Goal: Task Accomplishment & Management: Use online tool/utility

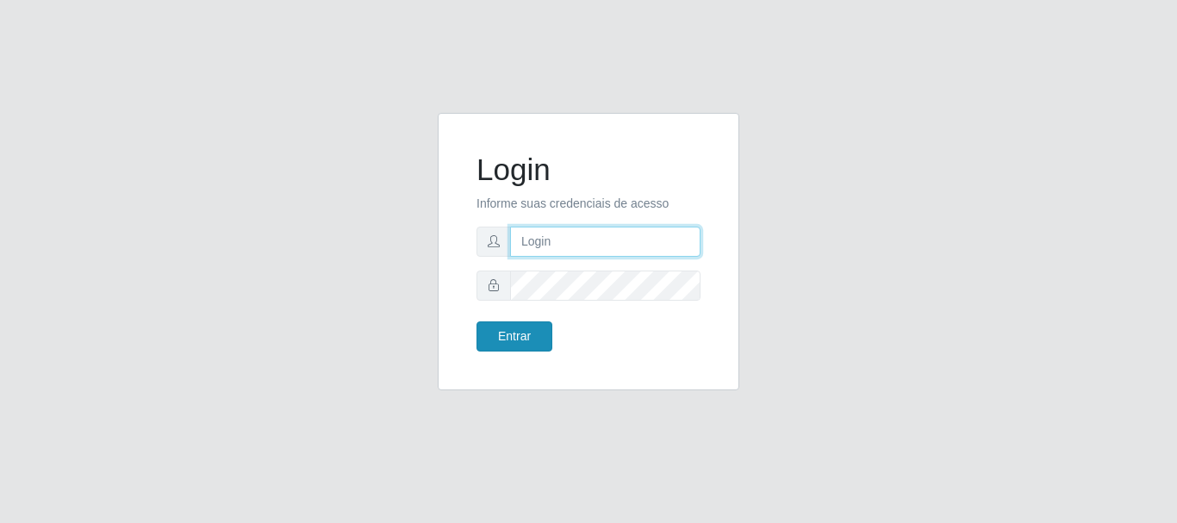
type input "maria@B4"
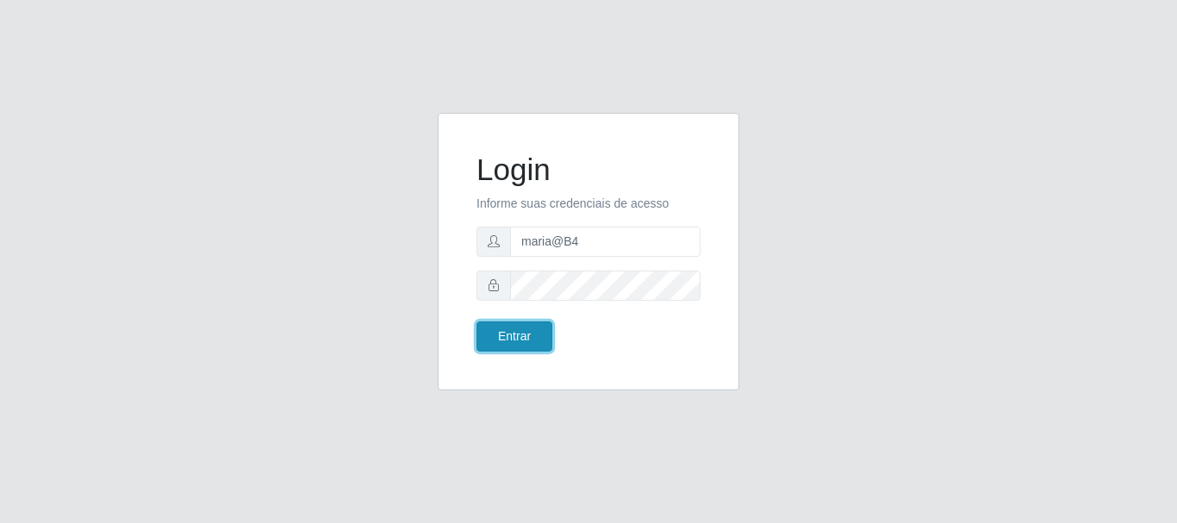
click at [500, 333] on button "Entrar" at bounding box center [514, 336] width 76 height 30
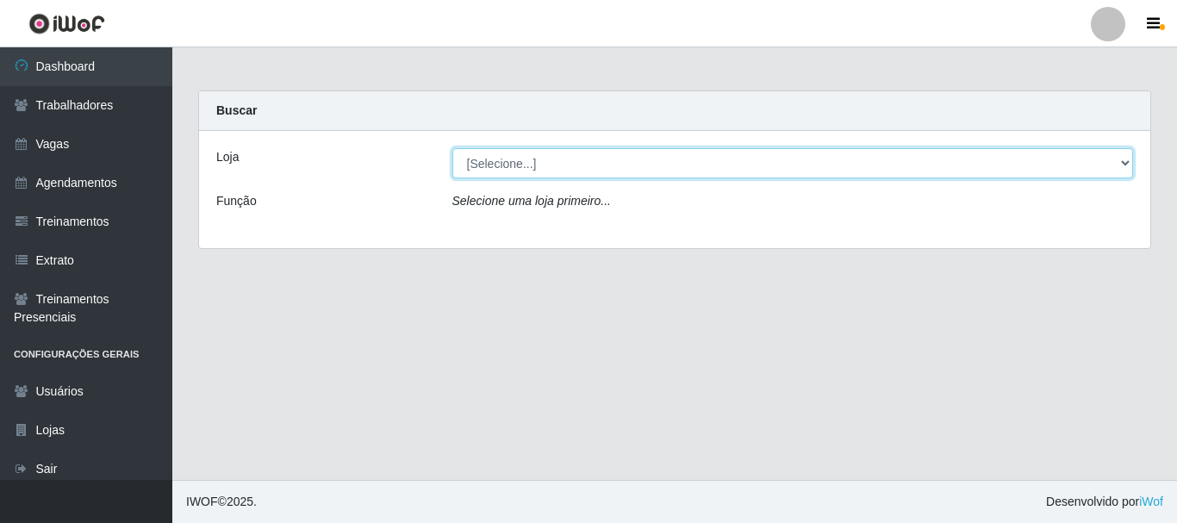
click at [1119, 162] on select "[Selecione...] Bemais Supermercados - B4 [GEOGRAPHIC_DATA]" at bounding box center [792, 163] width 681 height 30
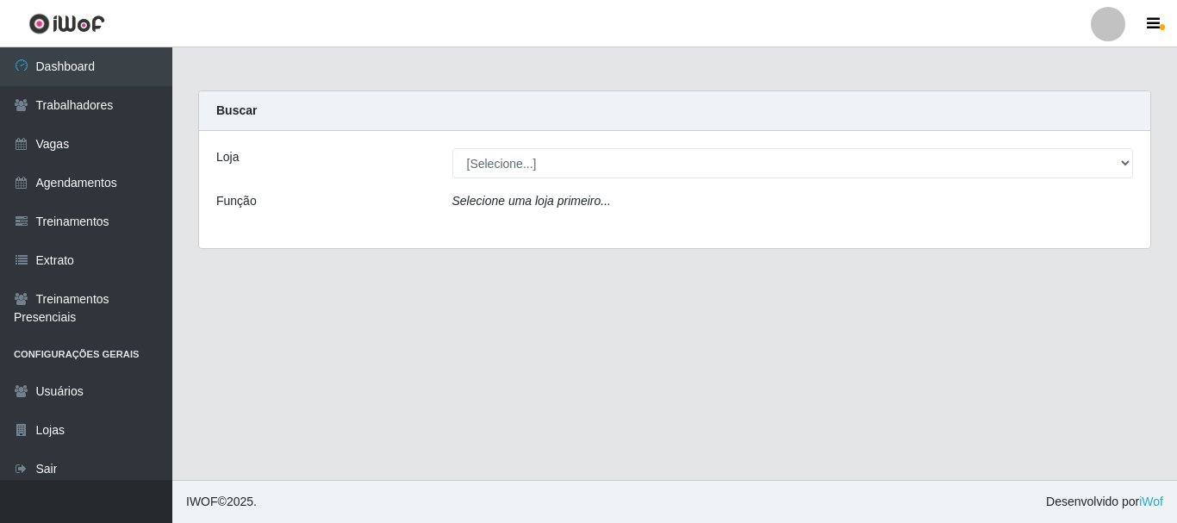
click at [1000, 230] on div "Loja [Selecione...] Bemais Supermercados - B4 Mangabeira Função Selecione uma l…" at bounding box center [674, 189] width 951 height 117
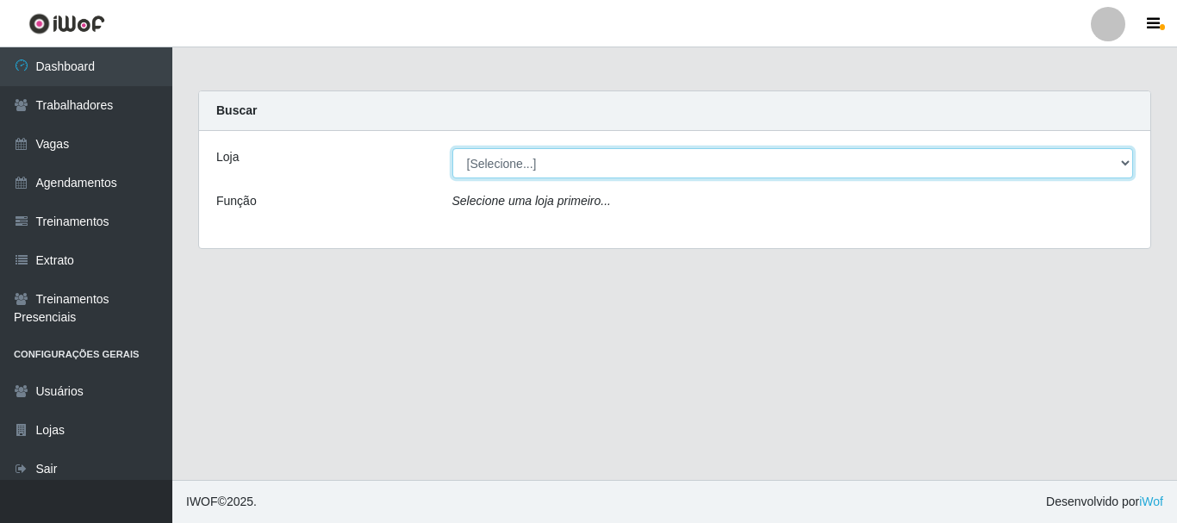
click at [1123, 158] on select "[Selecione...] Bemais Supermercados - B4 [GEOGRAPHIC_DATA]" at bounding box center [792, 163] width 681 height 30
select select "404"
click at [452, 148] on select "[Selecione...] Bemais Supermercados - B4 [GEOGRAPHIC_DATA]" at bounding box center [792, 163] width 681 height 30
